Goal: Navigation & Orientation: Find specific page/section

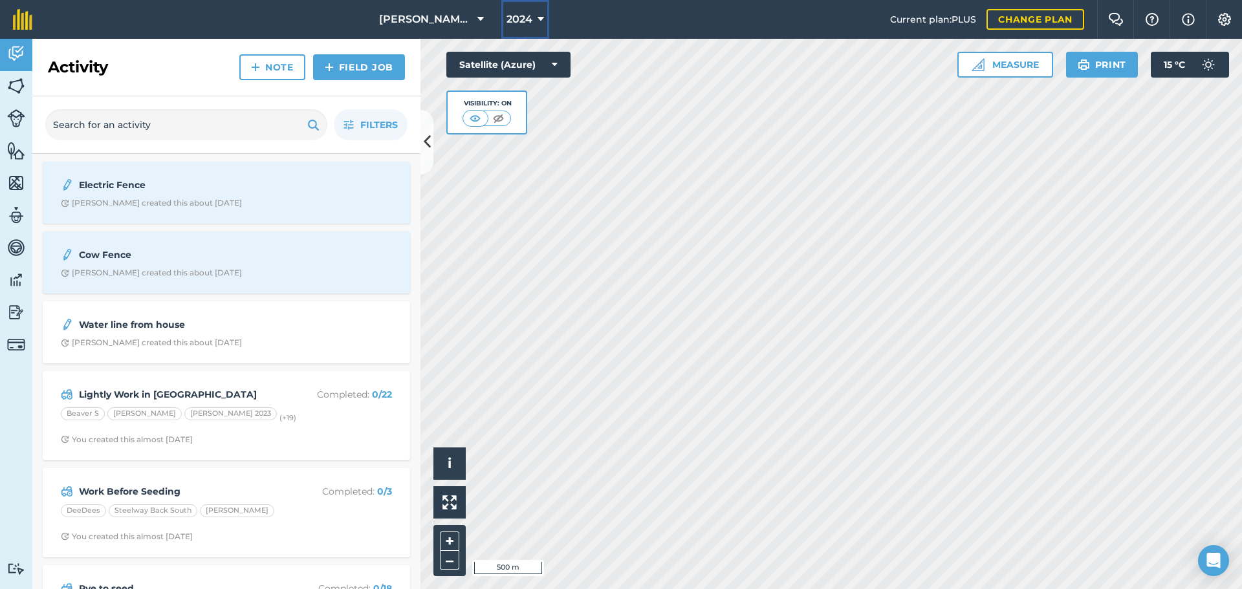
click at [525, 16] on span "2024" at bounding box center [520, 20] width 26 height 16
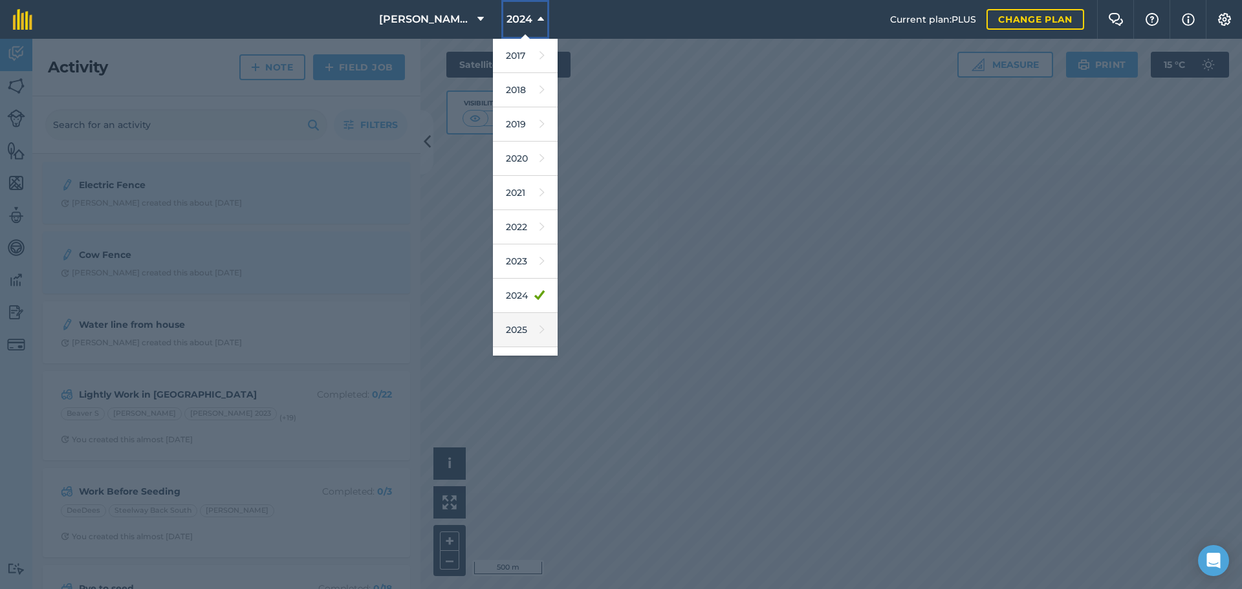
scroll to position [60, 0]
click at [515, 320] on link "2026" at bounding box center [525, 304] width 65 height 34
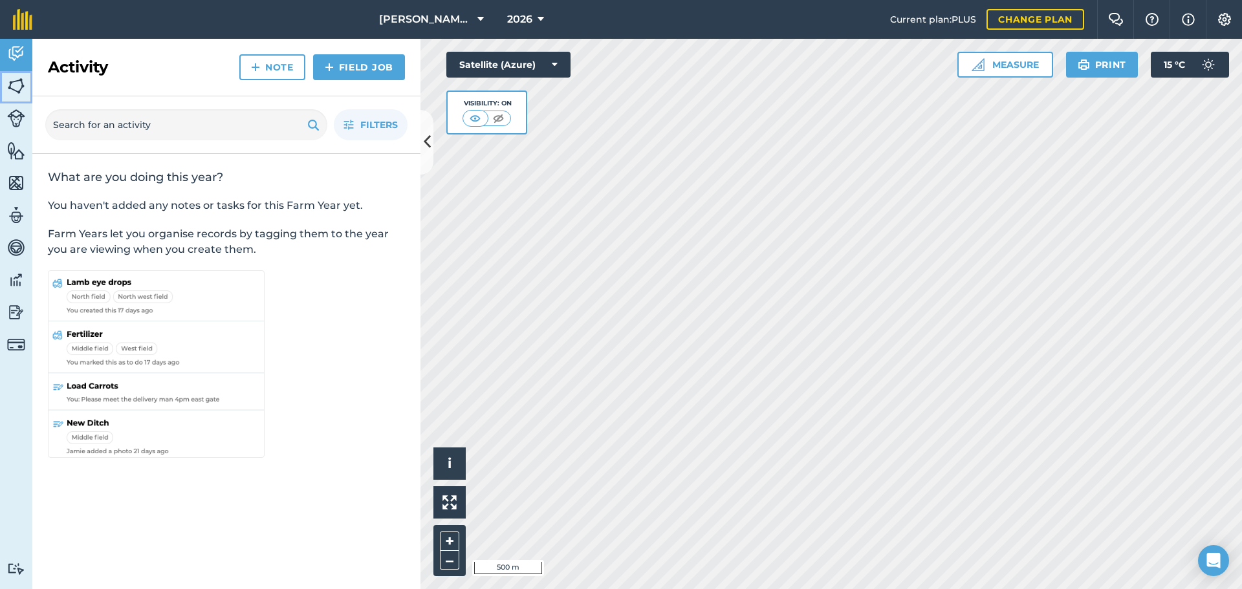
click at [19, 84] on img at bounding box center [16, 85] width 18 height 19
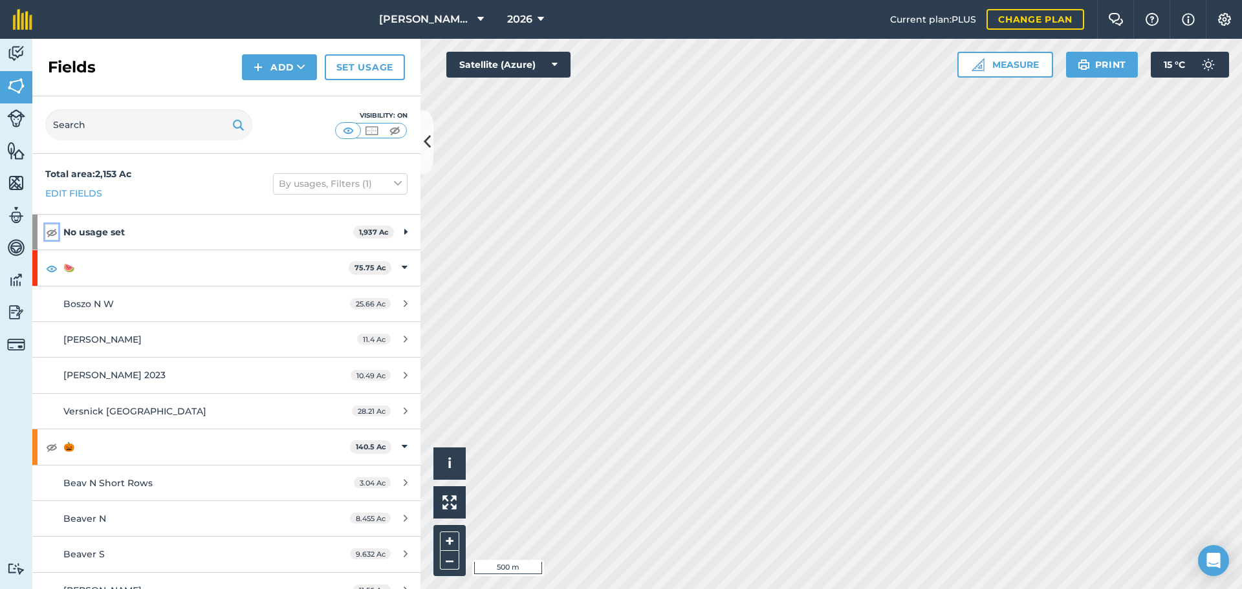
click at [52, 234] on img at bounding box center [52, 233] width 12 height 16
click at [54, 449] on img at bounding box center [52, 447] width 12 height 16
click at [54, 228] on img at bounding box center [52, 233] width 12 height 16
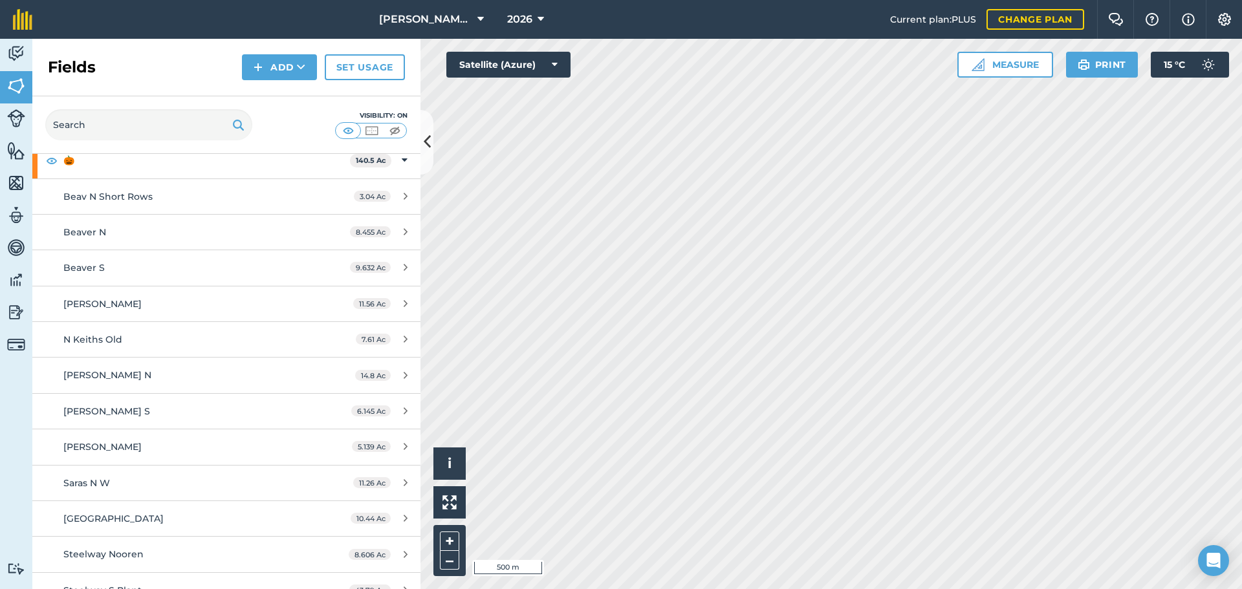
scroll to position [305, 0]
